Goal: Task Accomplishment & Management: Manage account settings

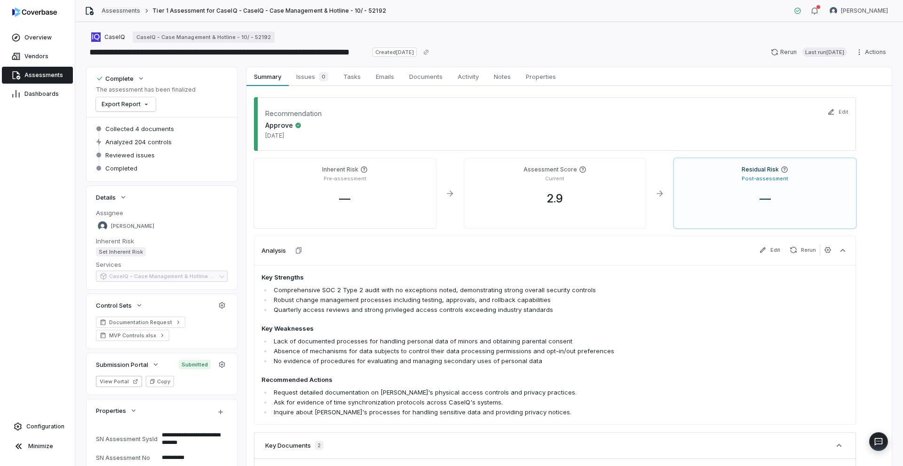
click at [115, 14] on link "Assessments" at bounding box center [121, 11] width 39 height 8
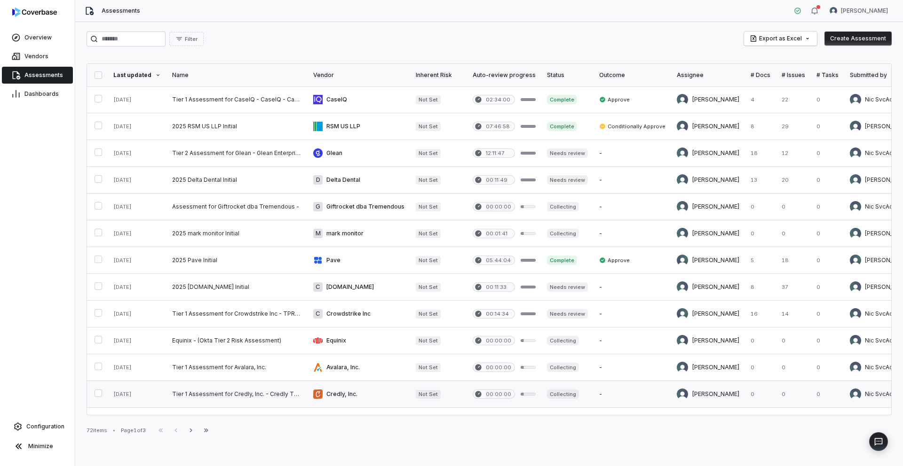
click at [218, 390] on link at bounding box center [236, 394] width 141 height 26
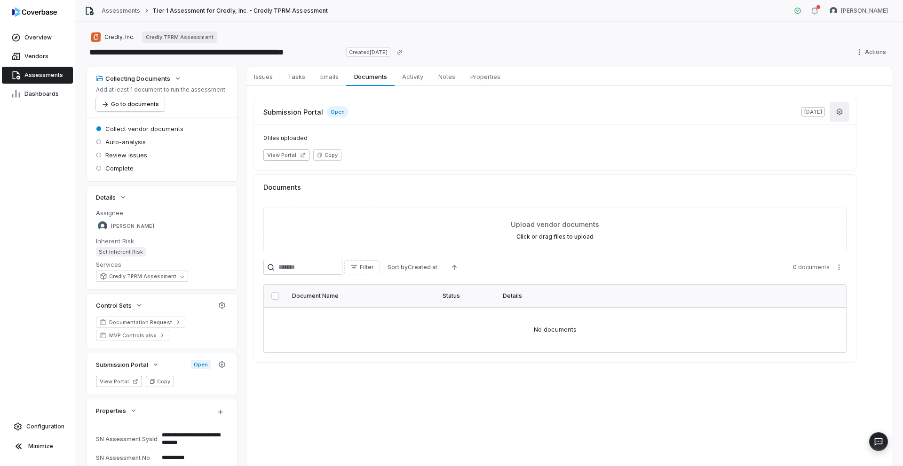
click at [840, 114] on icon "button" at bounding box center [839, 112] width 6 height 6
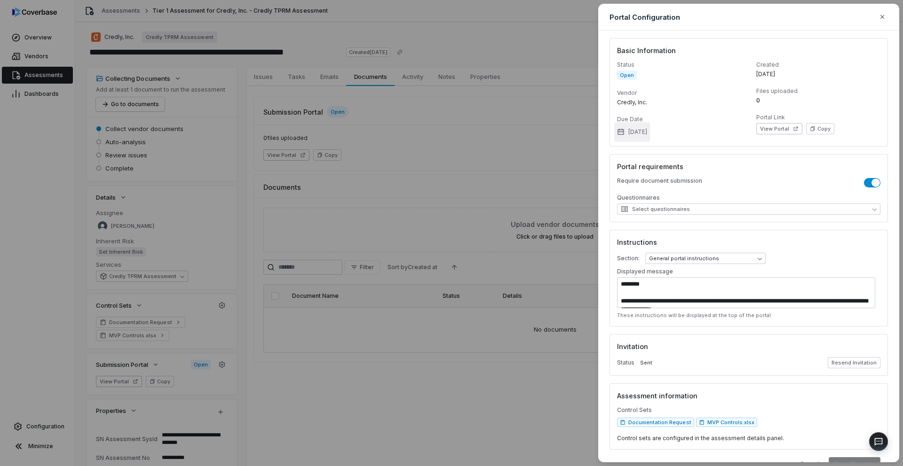
click at [650, 134] on button "[DATE]" at bounding box center [632, 132] width 36 height 20
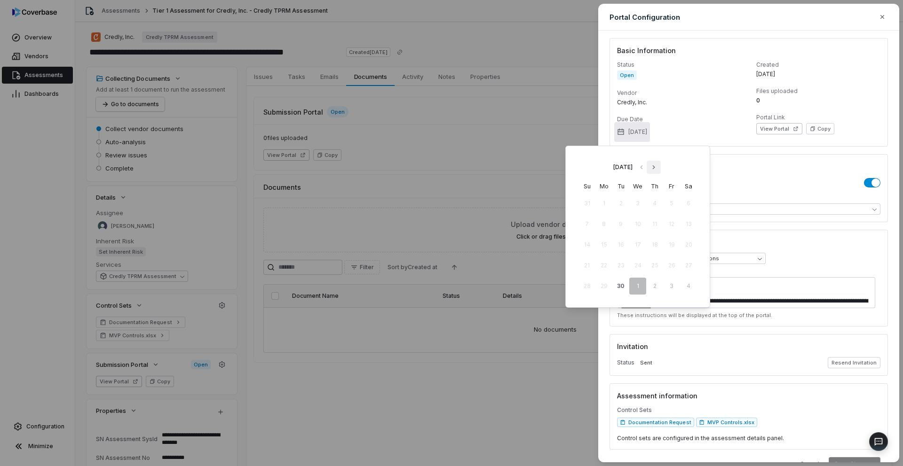
click at [654, 166] on icon "Go to next month" at bounding box center [653, 167] width 2 height 4
click at [672, 224] on button "10" at bounding box center [671, 224] width 17 height 17
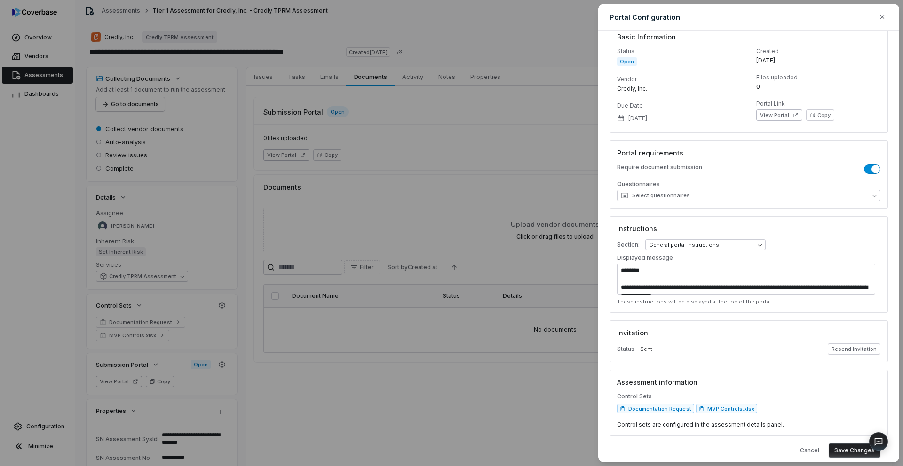
scroll to position [24, 0]
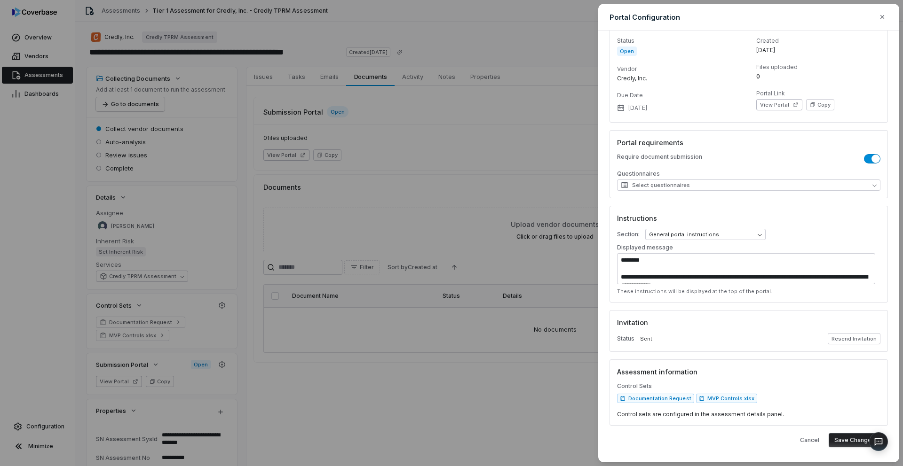
click at [851, 439] on button "Save Changes" at bounding box center [854, 440] width 52 height 14
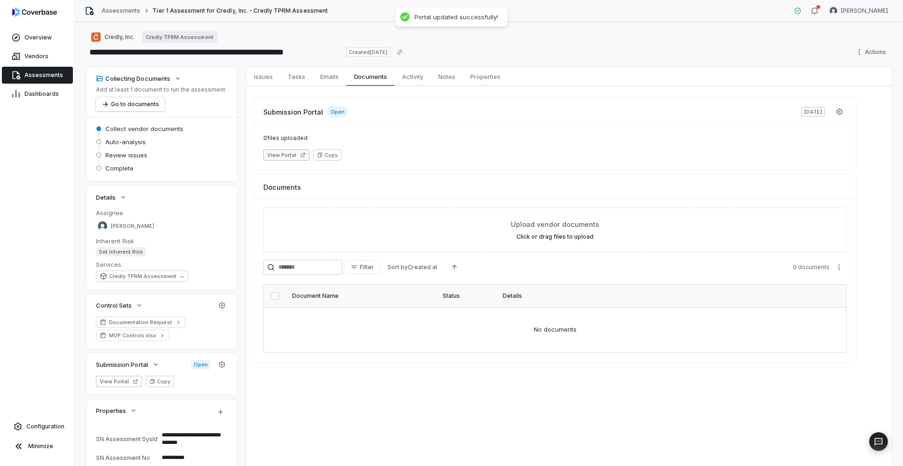
click at [289, 154] on button "View Portal" at bounding box center [286, 154] width 46 height 11
type textarea "*"
